Goal: Navigation & Orientation: Find specific page/section

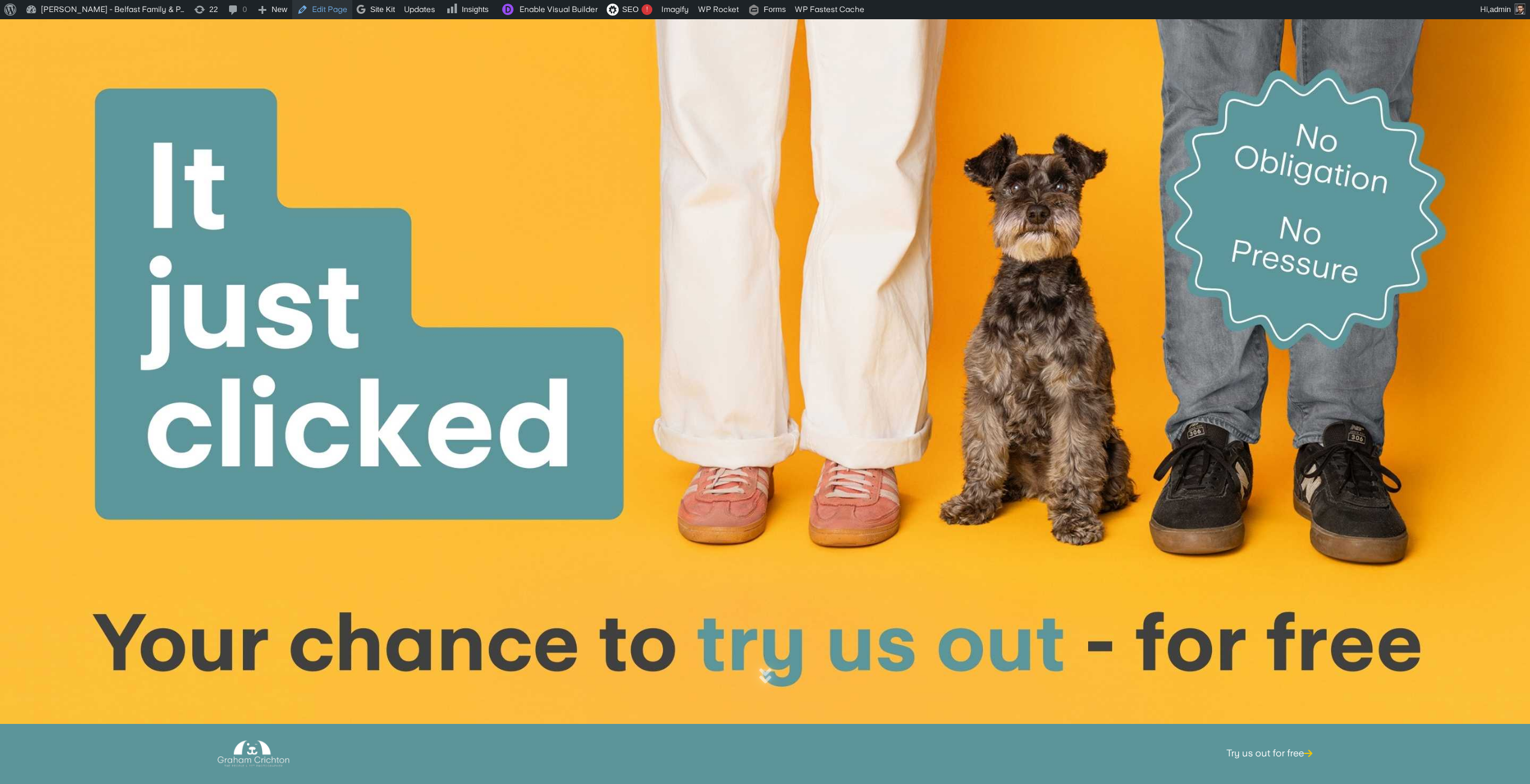
click at [326, 13] on link "Edit Page" at bounding box center [322, 9] width 60 height 19
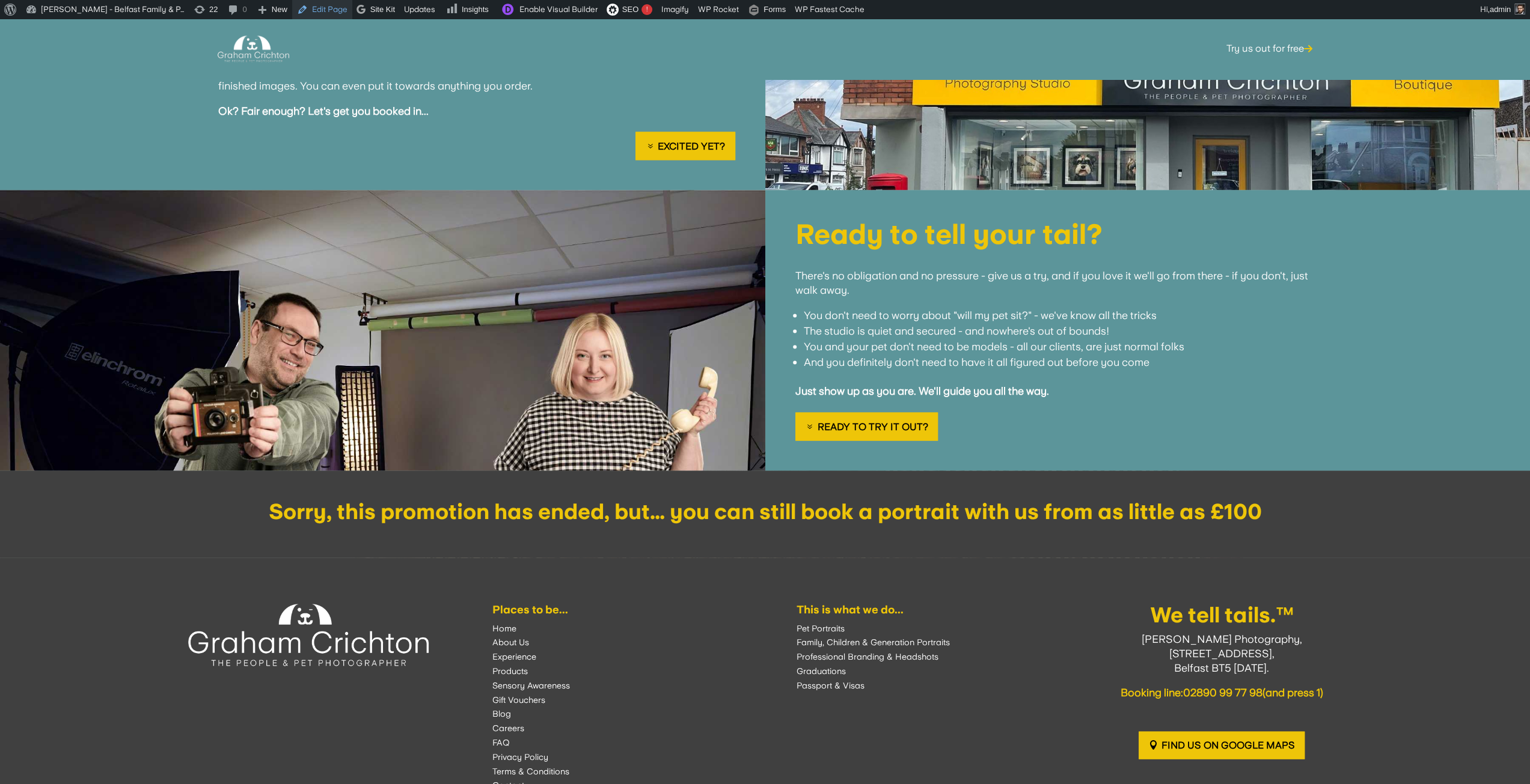
scroll to position [1863, 0]
